Goal: Task Accomplishment & Management: Manage account settings

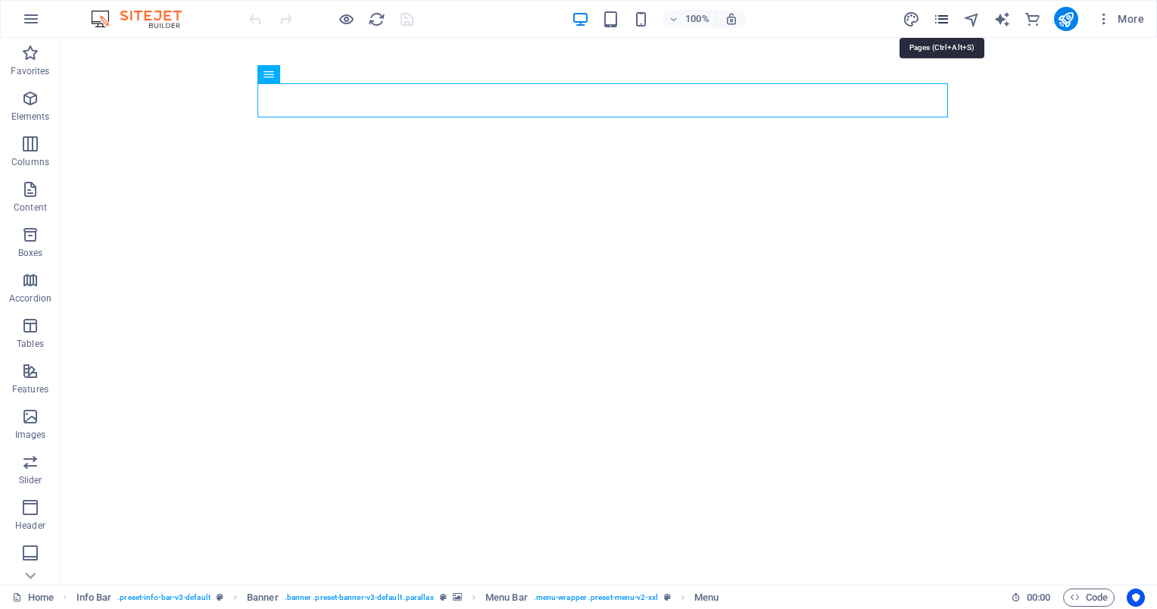
click at [947, 22] on icon "pages" at bounding box center [941, 19] width 17 height 17
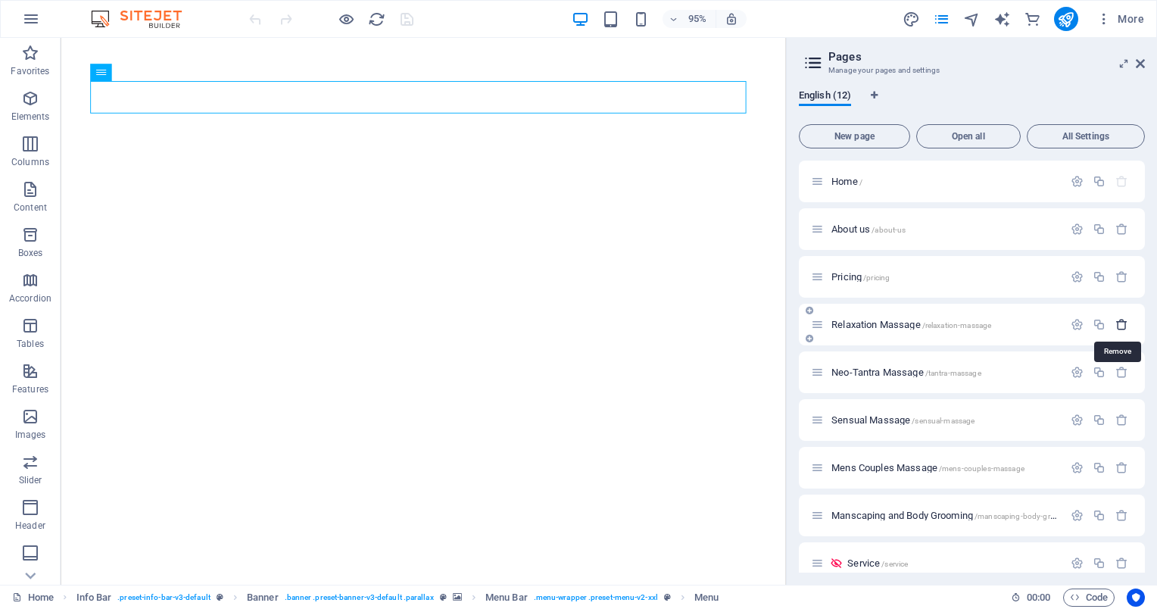
click at [1118, 324] on icon "button" at bounding box center [1122, 324] width 13 height 13
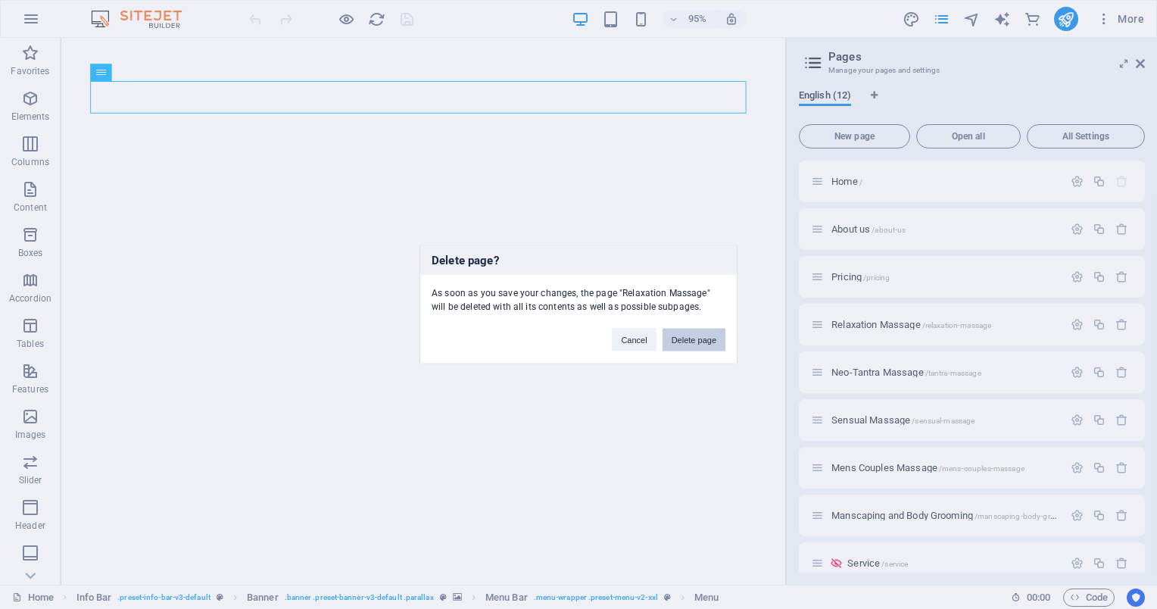
click at [682, 336] on button "Delete page" at bounding box center [694, 340] width 63 height 23
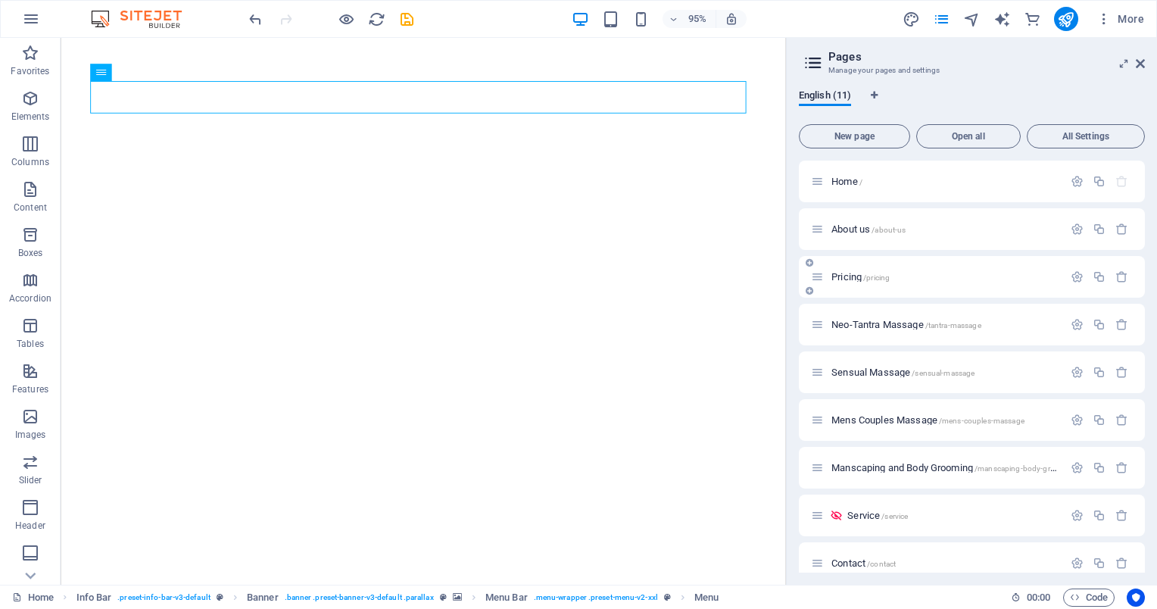
click at [906, 278] on p "Pricing /pricing" at bounding box center [945, 277] width 227 height 10
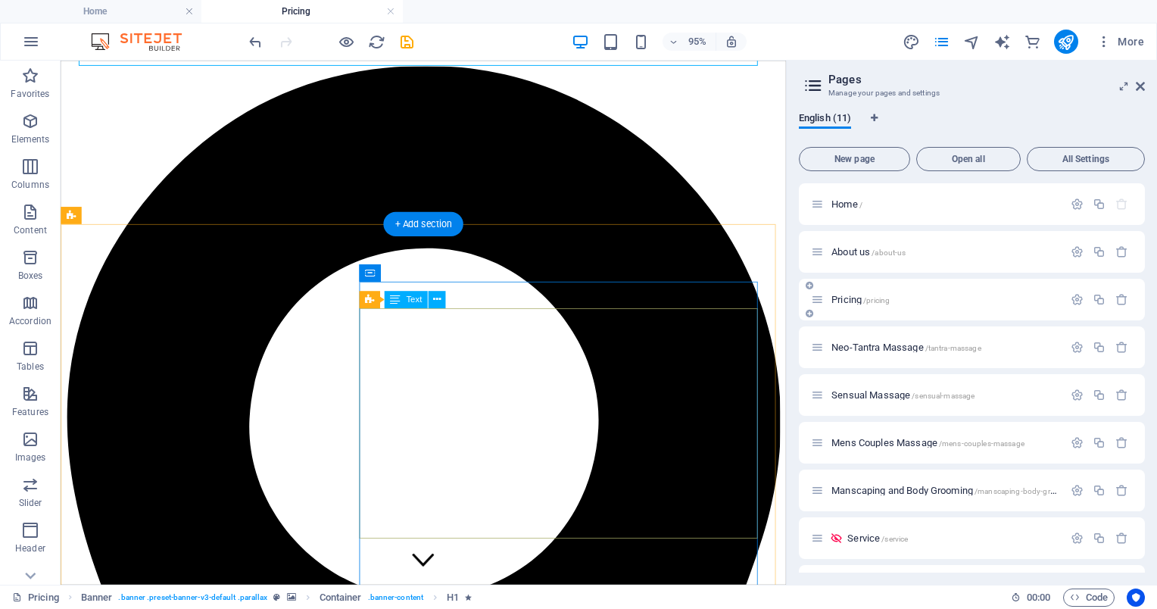
scroll to position [772, 0]
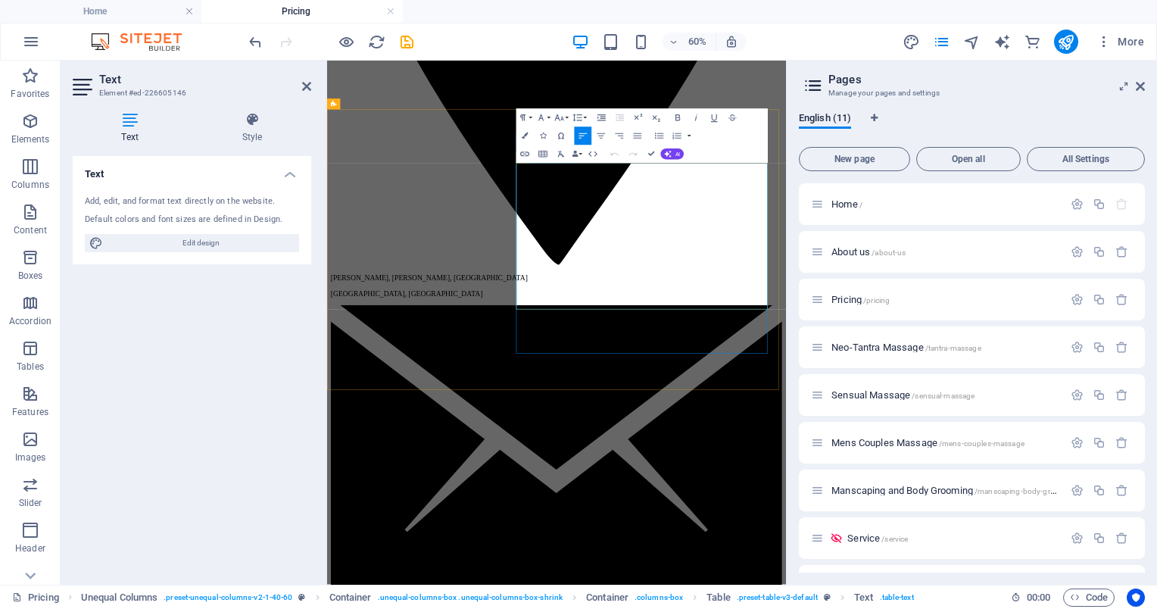
click at [507, 161] on icon "button" at bounding box center [508, 162] width 9 height 6
click at [551, 174] on icon "button" at bounding box center [547, 174] width 9 height 6
click at [556, 214] on link "Delete row" at bounding box center [560, 219] width 70 height 14
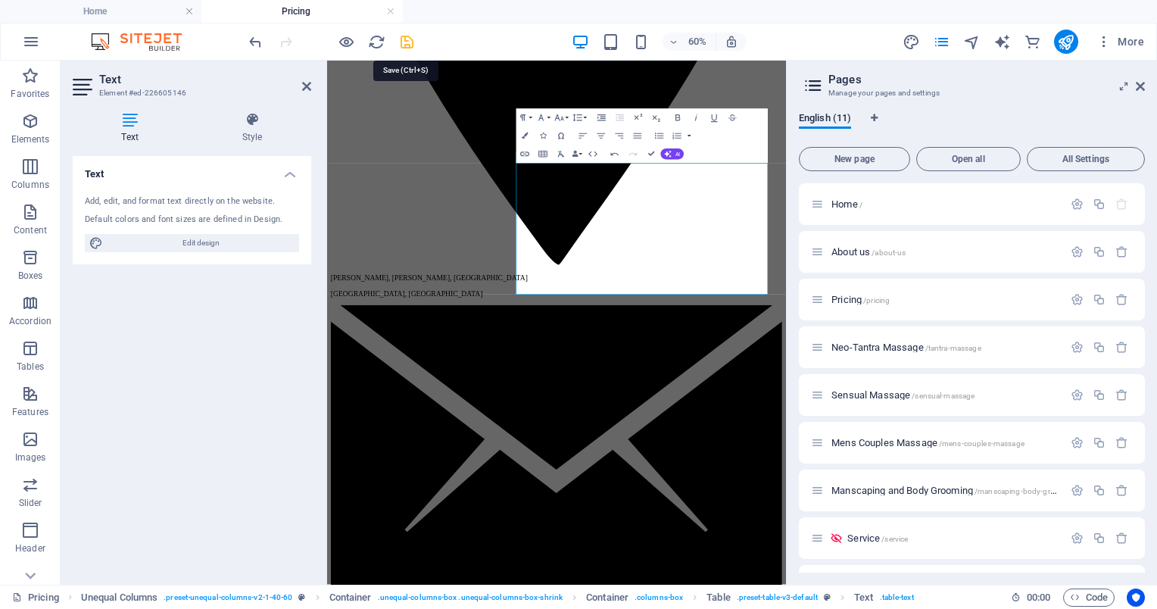
click at [414, 41] on icon "save" at bounding box center [406, 41] width 17 height 17
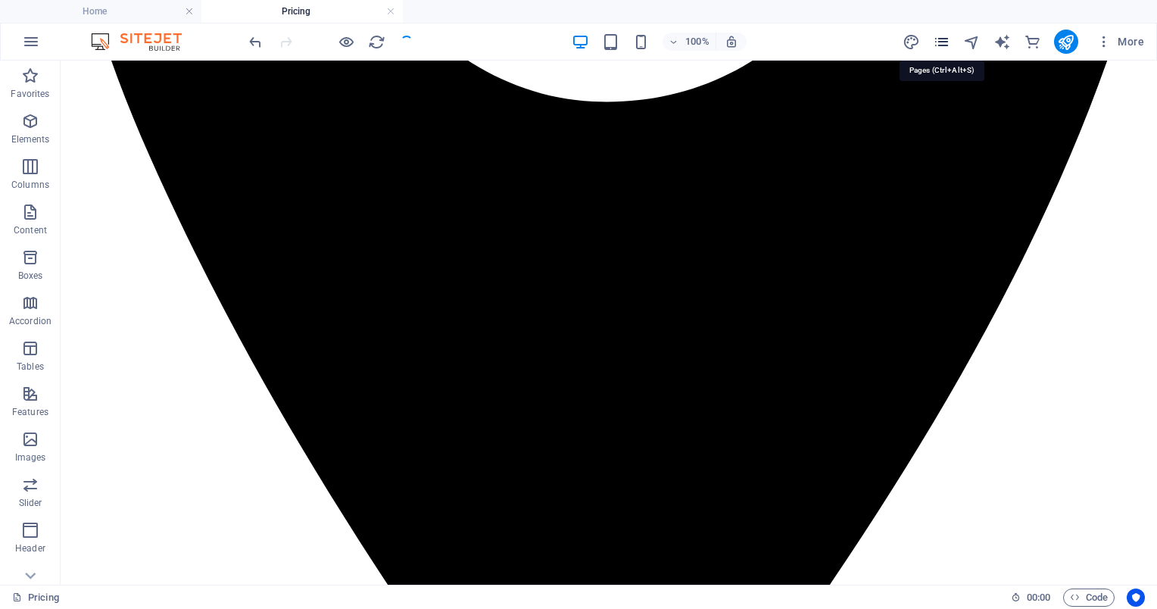
click at [936, 39] on icon "pages" at bounding box center [941, 41] width 17 height 17
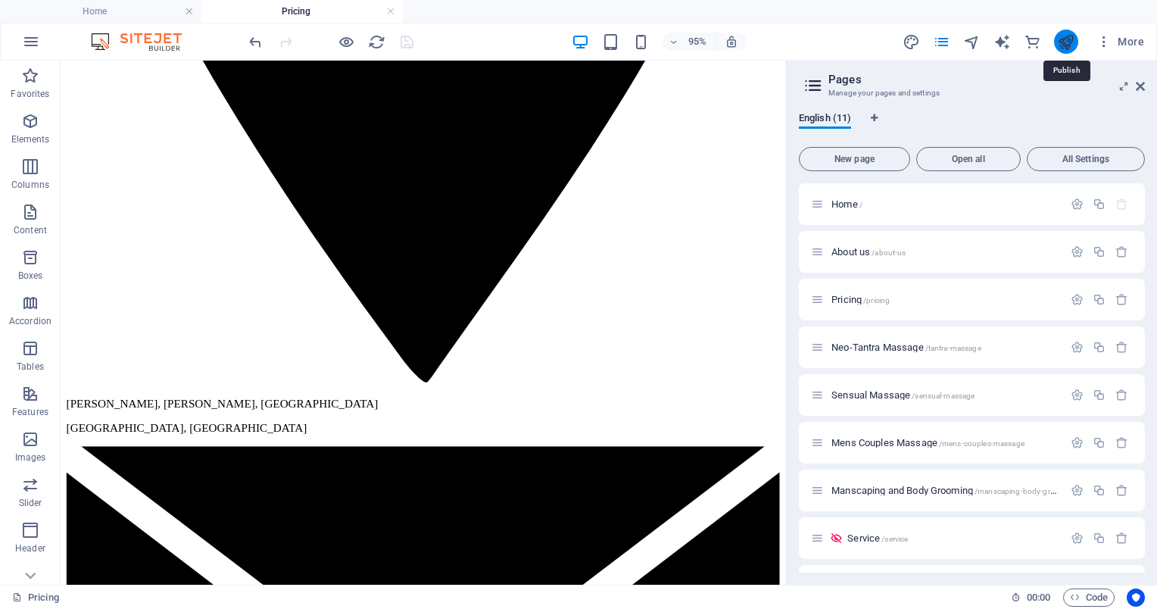
click at [1061, 44] on icon "publish" at bounding box center [1065, 41] width 17 height 17
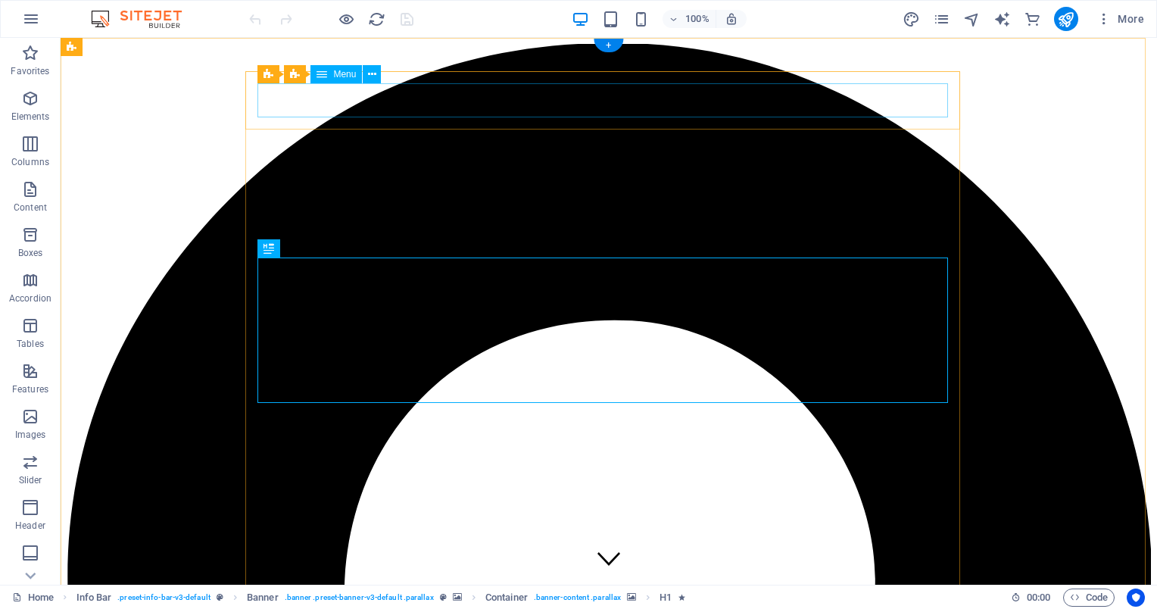
select select
select select "1"
select select
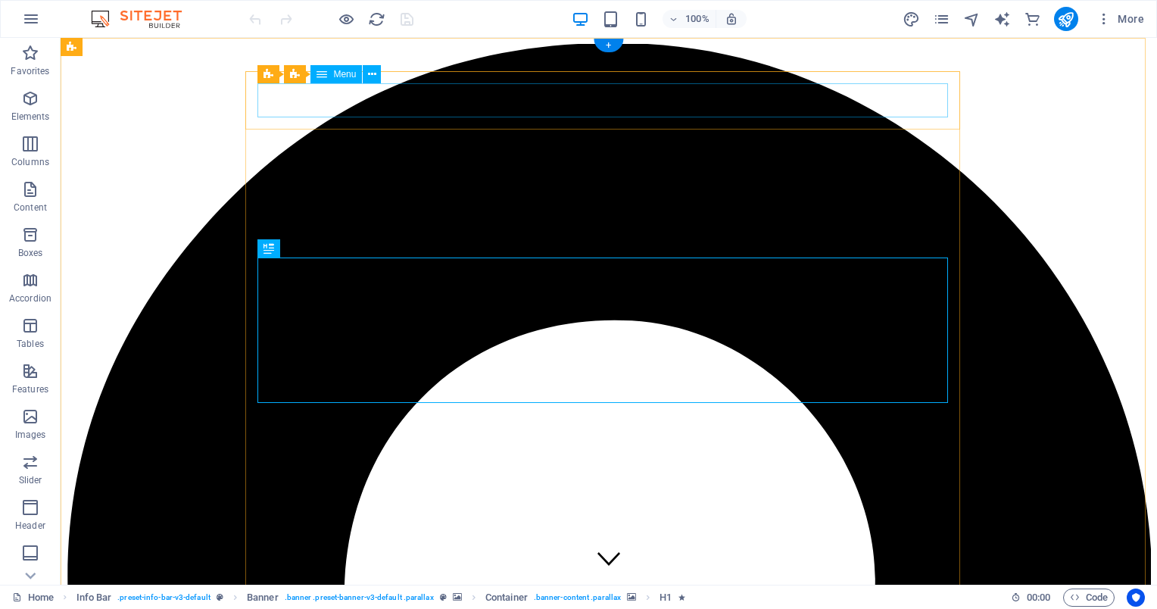
select select "3"
select select
select select "4"
select select
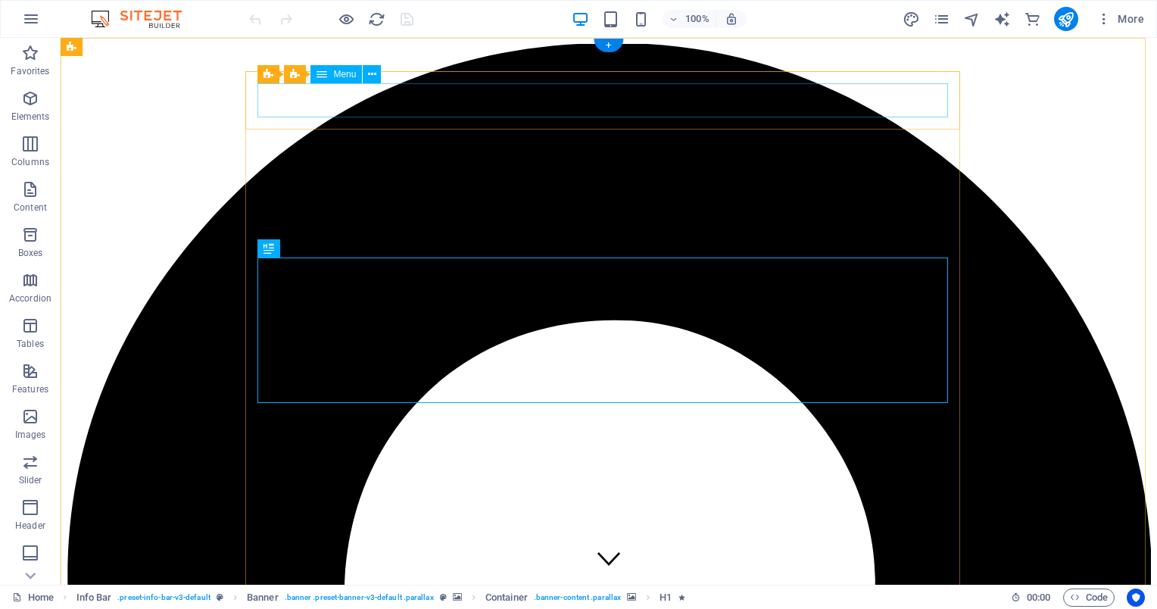
select select "5"
select select
select select "6"
select select
select select "2"
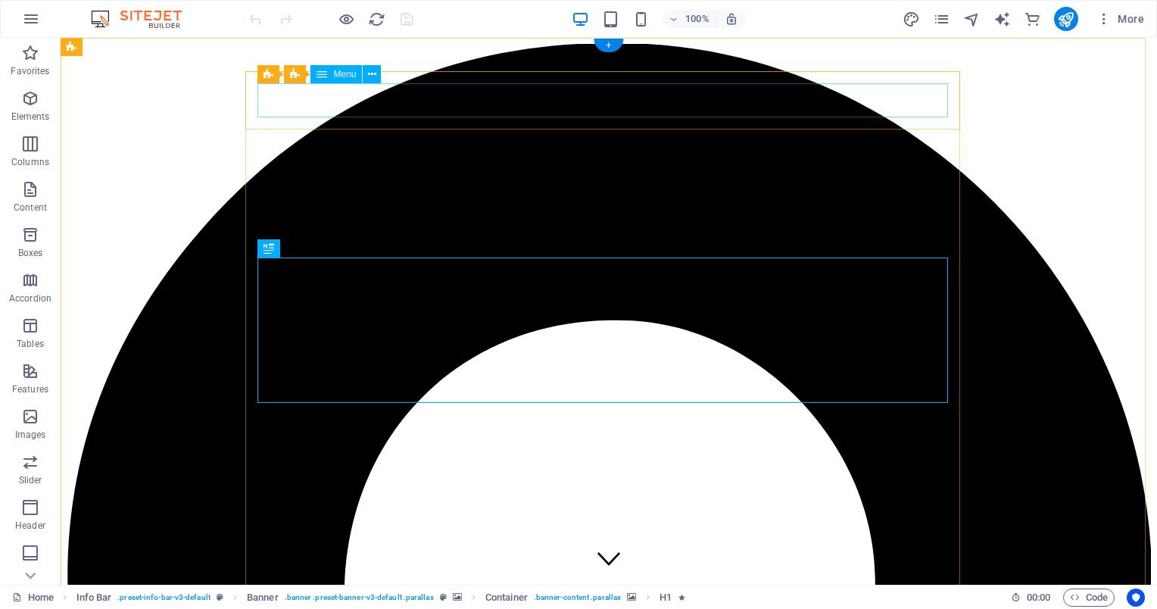
select select
select select "8"
select select
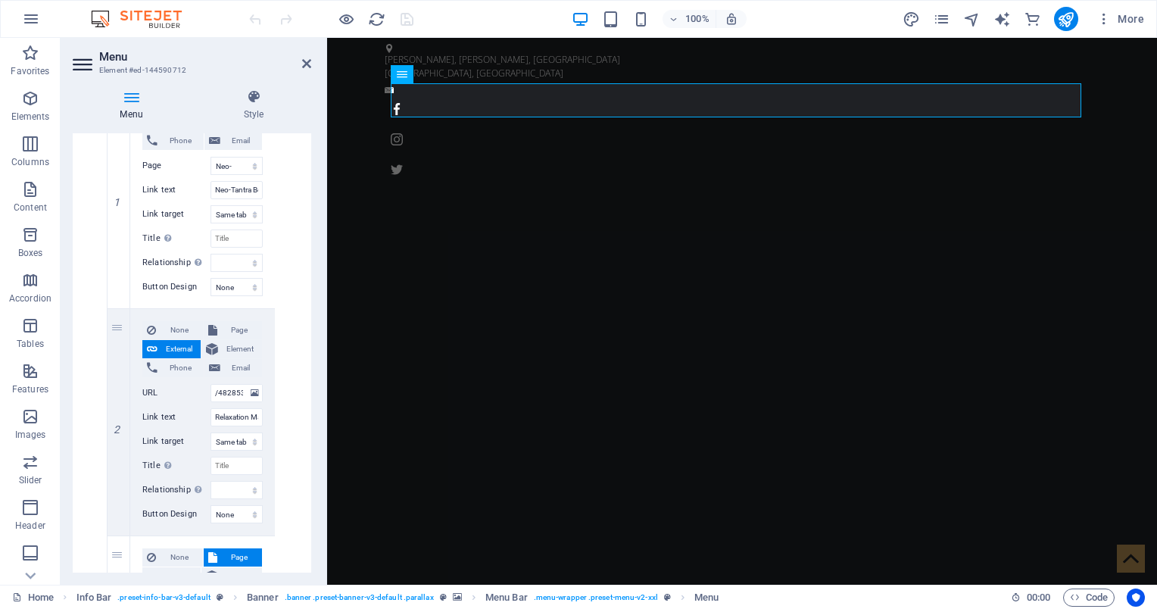
scroll to position [729, 0]
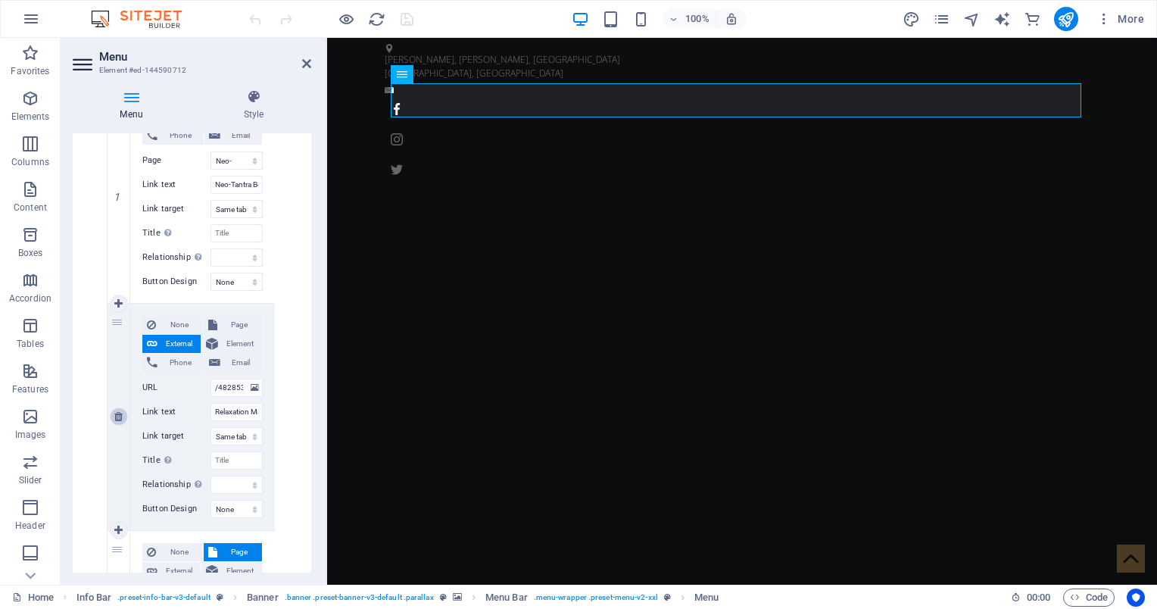
click at [117, 418] on icon at bounding box center [118, 416] width 8 height 11
select select
select select "4"
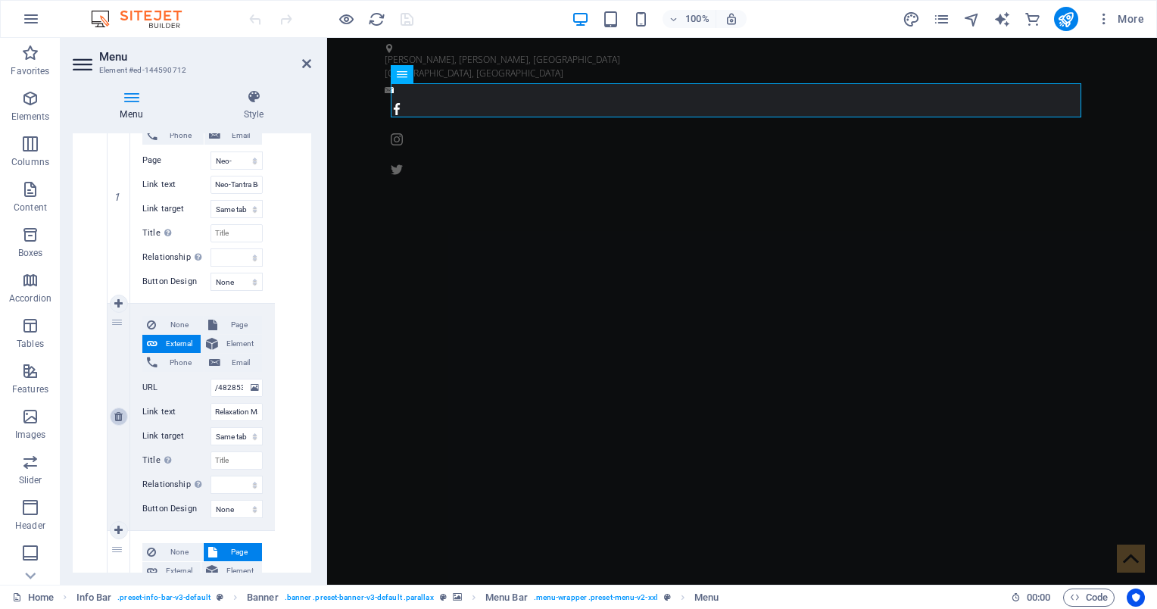
type input "Sensual Massage"
select select
select select "5"
type input "Couples Massage"
select select
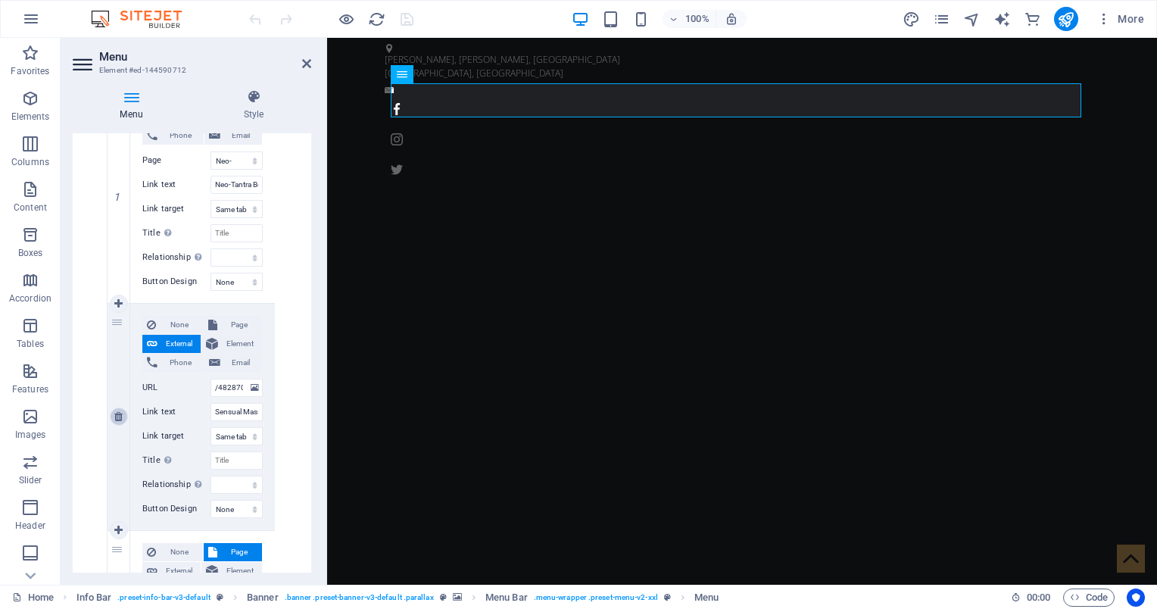
select select "6"
type input "Mascaping"
select select
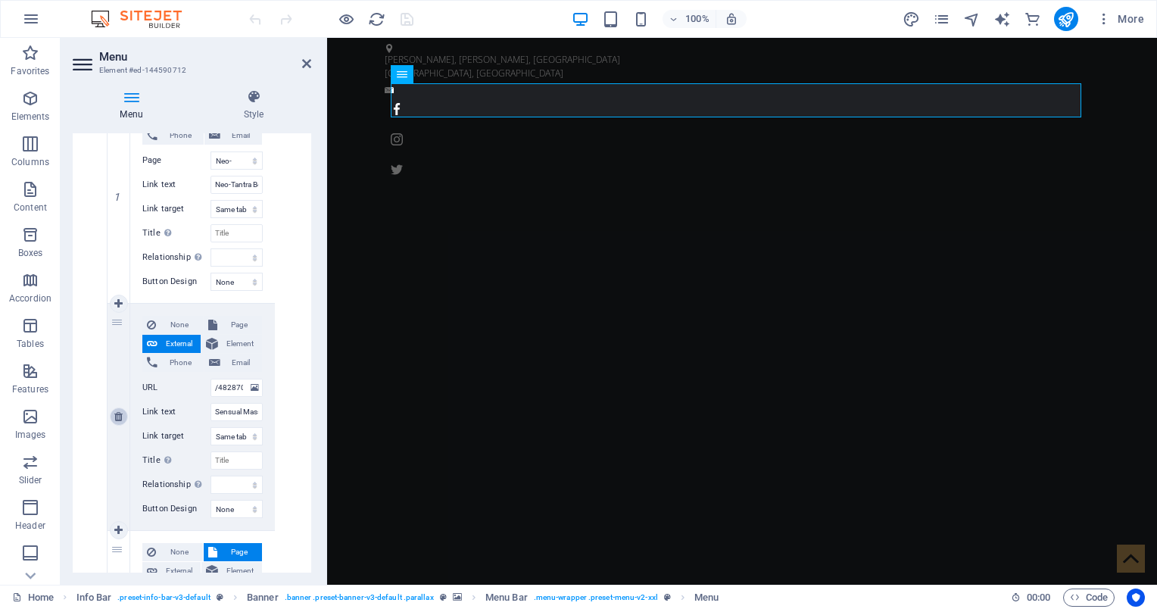
select select
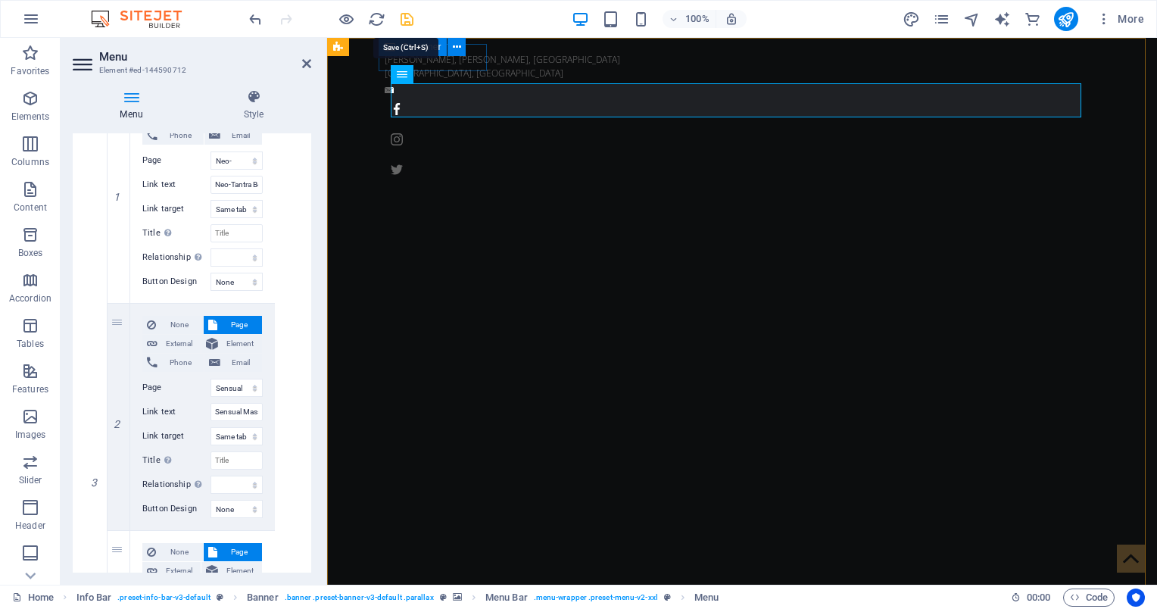
click at [404, 18] on icon "save" at bounding box center [406, 19] width 17 height 17
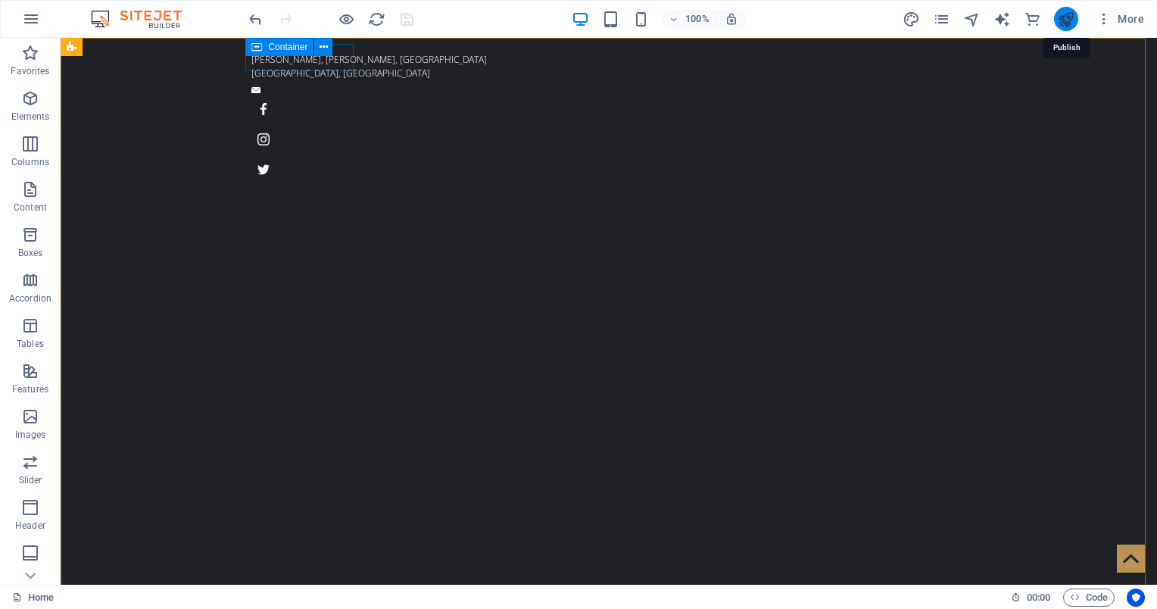
click at [1074, 15] on icon "publish" at bounding box center [1065, 19] width 17 height 17
